Goal: Information Seeking & Learning: Understand process/instructions

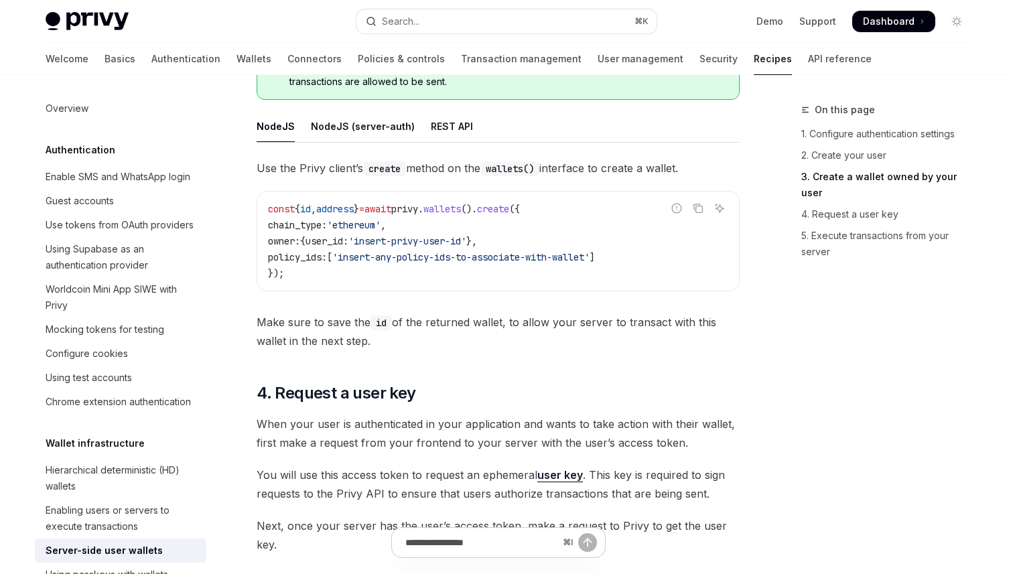
scroll to position [1704, 0]
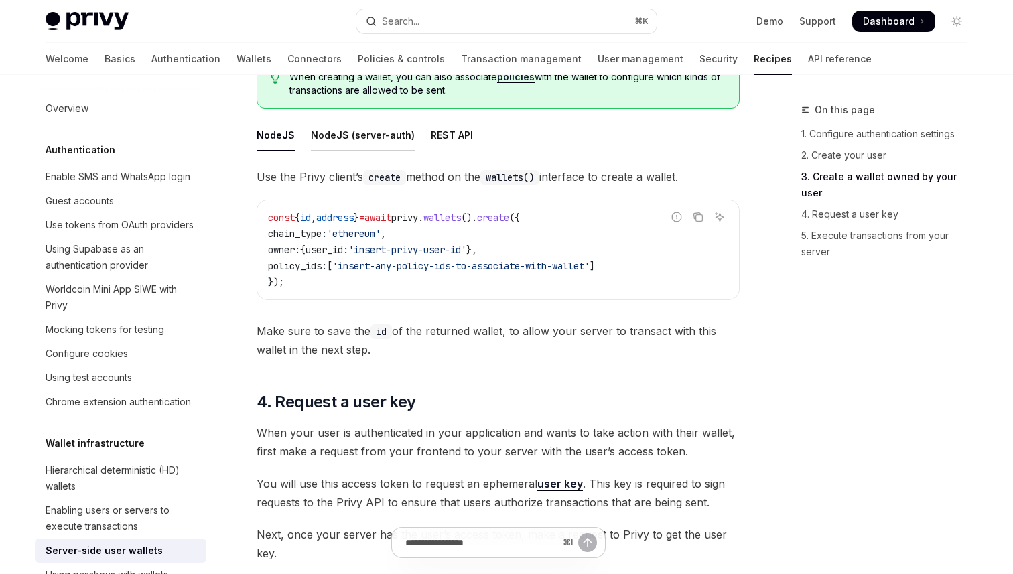
click at [330, 139] on div "NodeJS (server-auth)" at bounding box center [363, 134] width 104 height 31
click at [431, 139] on div "REST API" at bounding box center [452, 134] width 42 height 31
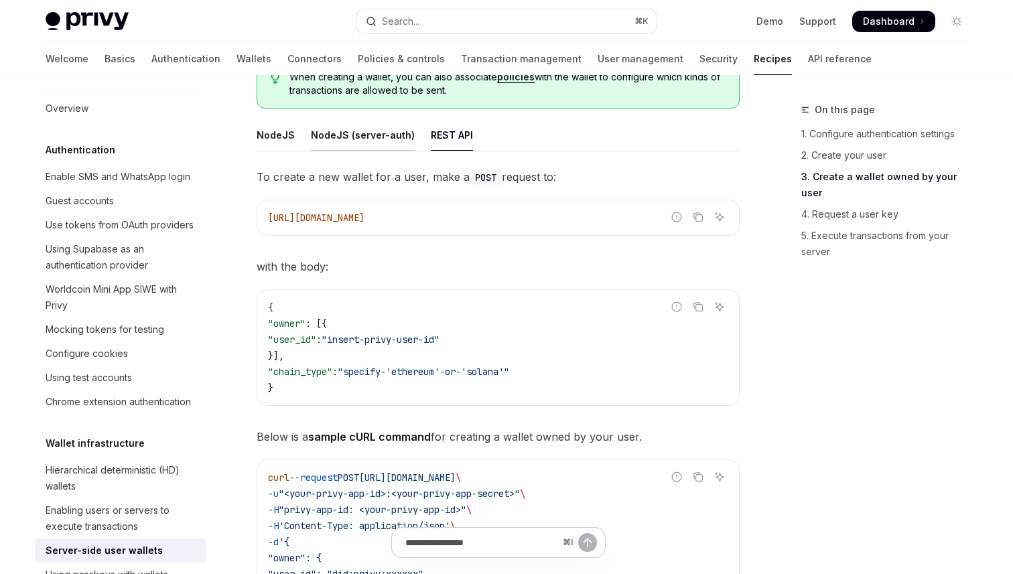
click at [359, 138] on div "NodeJS (server-auth)" at bounding box center [363, 134] width 104 height 31
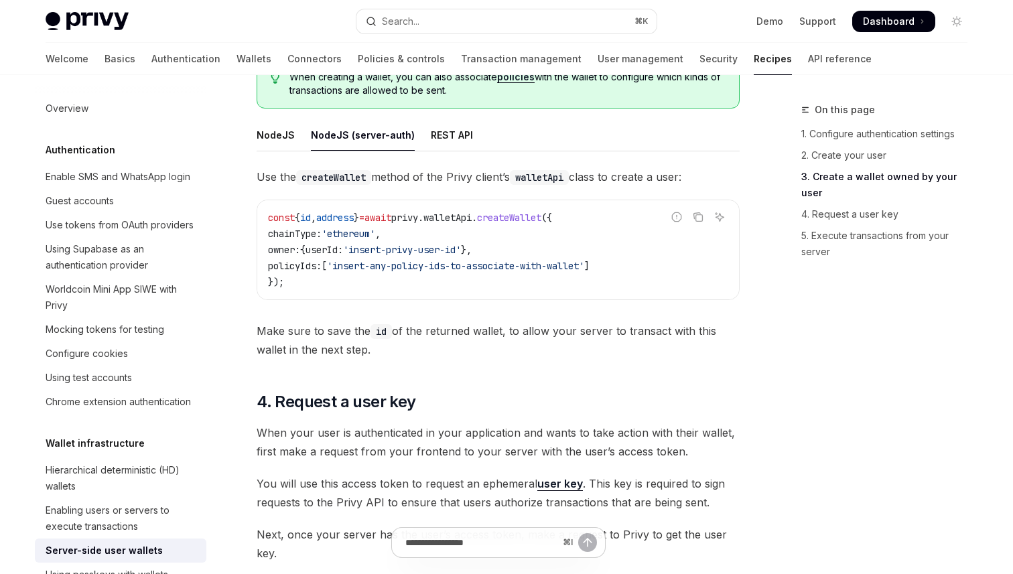
click at [274, 140] on div "NodeJS" at bounding box center [276, 134] width 38 height 31
type textarea "*"
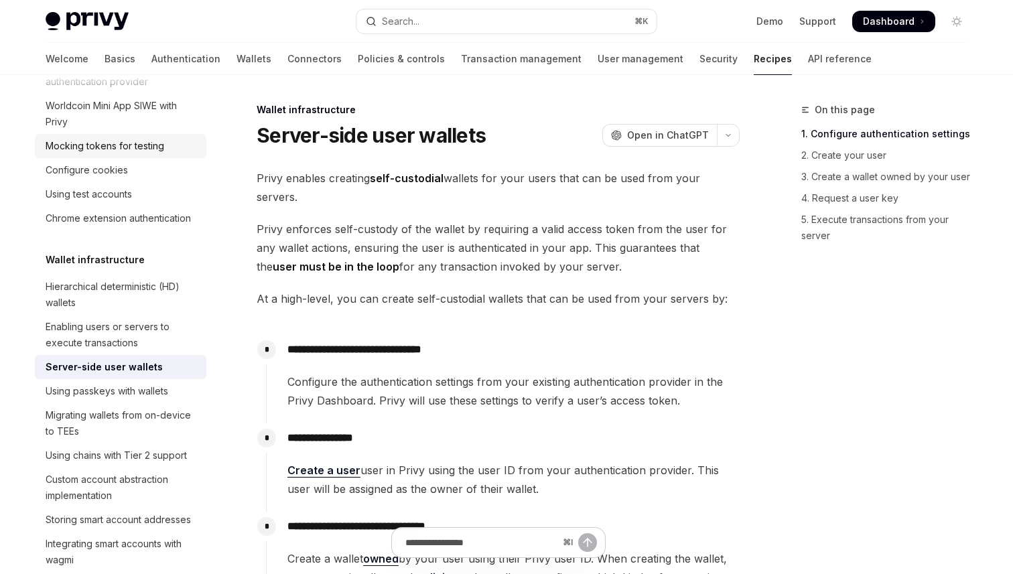
scroll to position [330, 0]
